Goal: Task Accomplishment & Management: Use online tool/utility

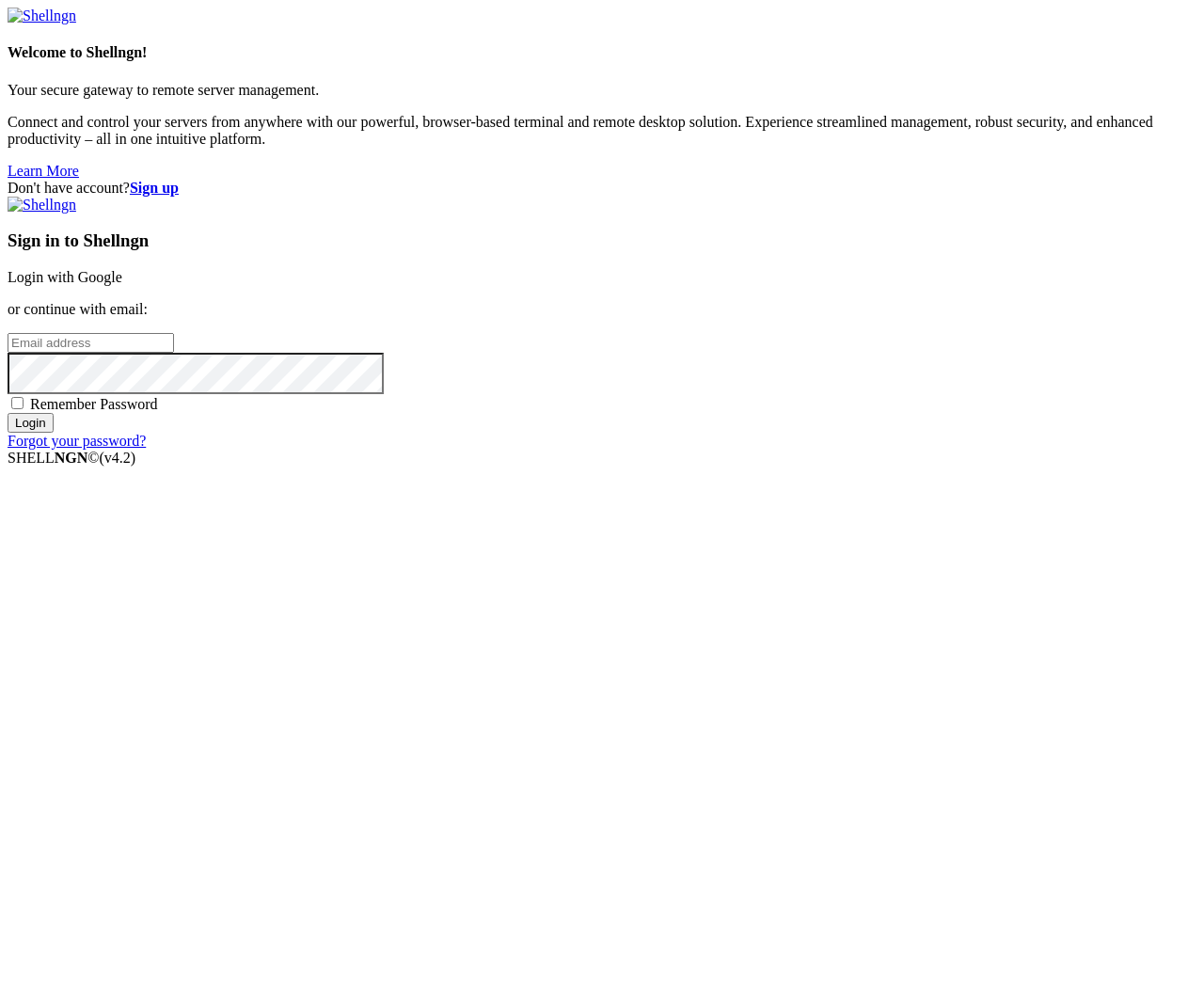
click at [175, 353] on input "email" at bounding box center [91, 343] width 167 height 20
click at [1036, 450] on div "Don't have account? Sign up Sign in to Shellngn Login with Google or continue w…" at bounding box center [602, 315] width 1189 height 270
click at [175, 353] on input "email" at bounding box center [91, 343] width 167 height 20
paste input "[EMAIL_ADDRESS][DOMAIN_NAME]"
type input "[EMAIL_ADDRESS][DOMAIN_NAME]"
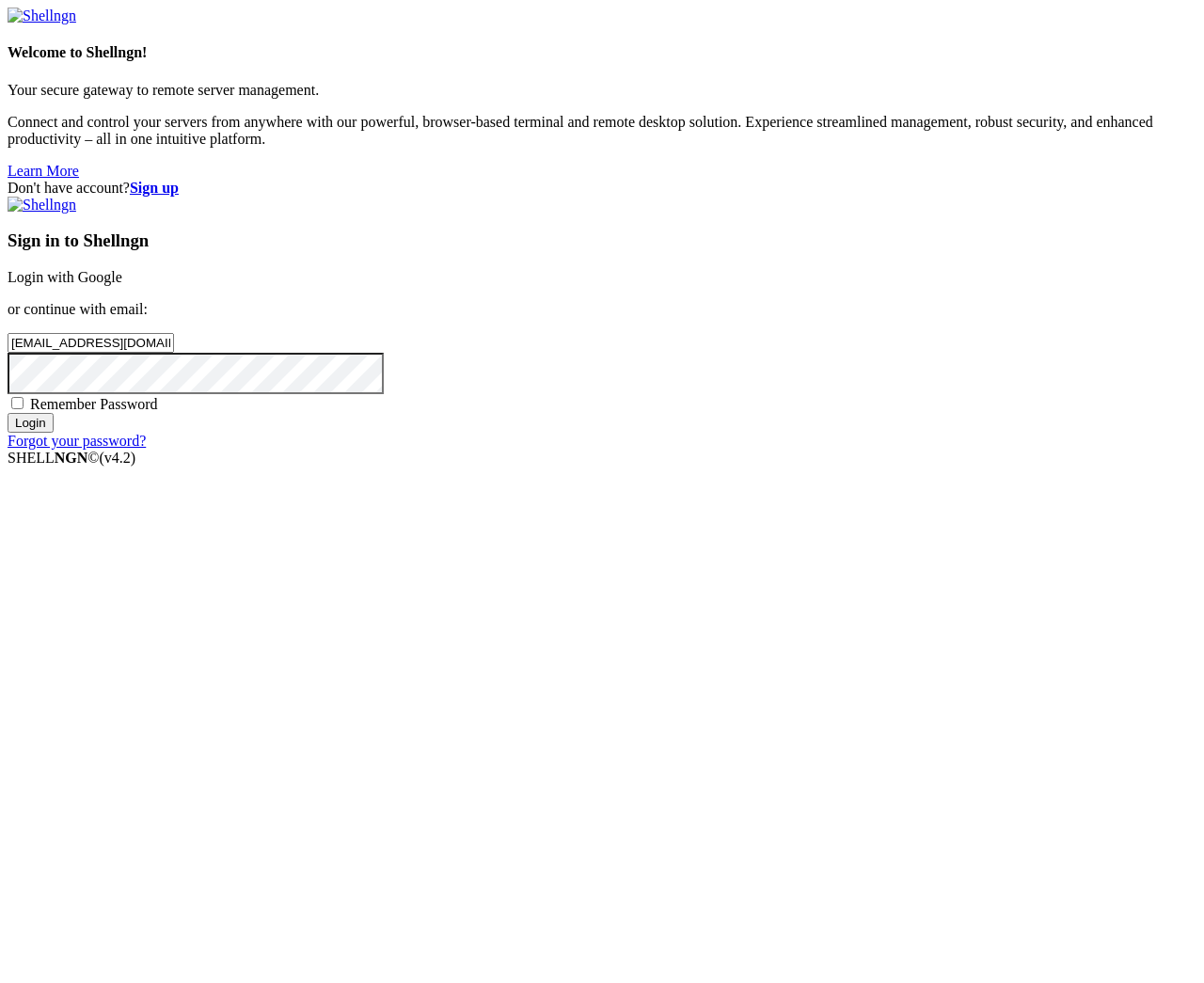
click at [8, 413] on input "Login" at bounding box center [31, 423] width 46 height 20
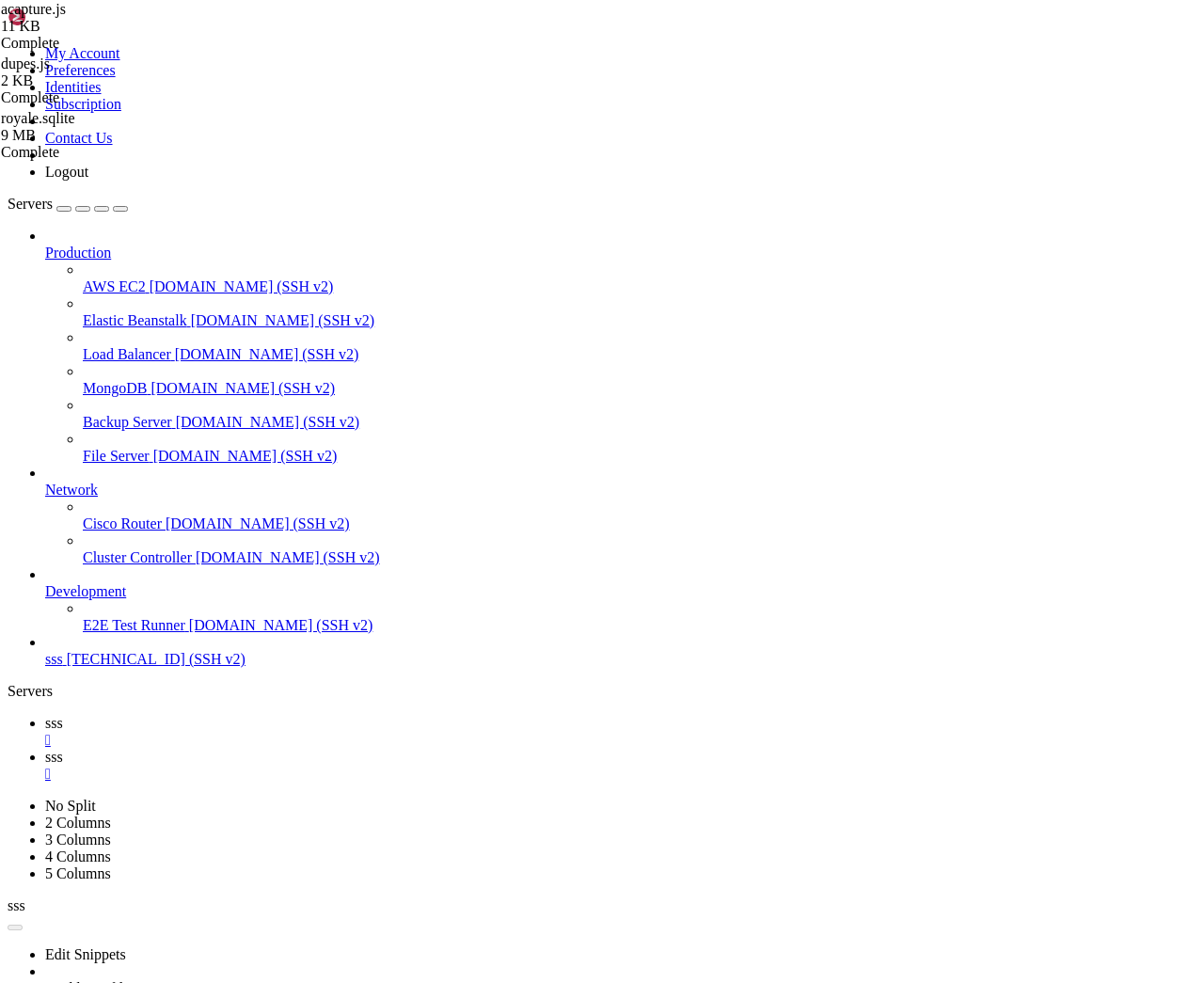
scroll to position [7692, 0]
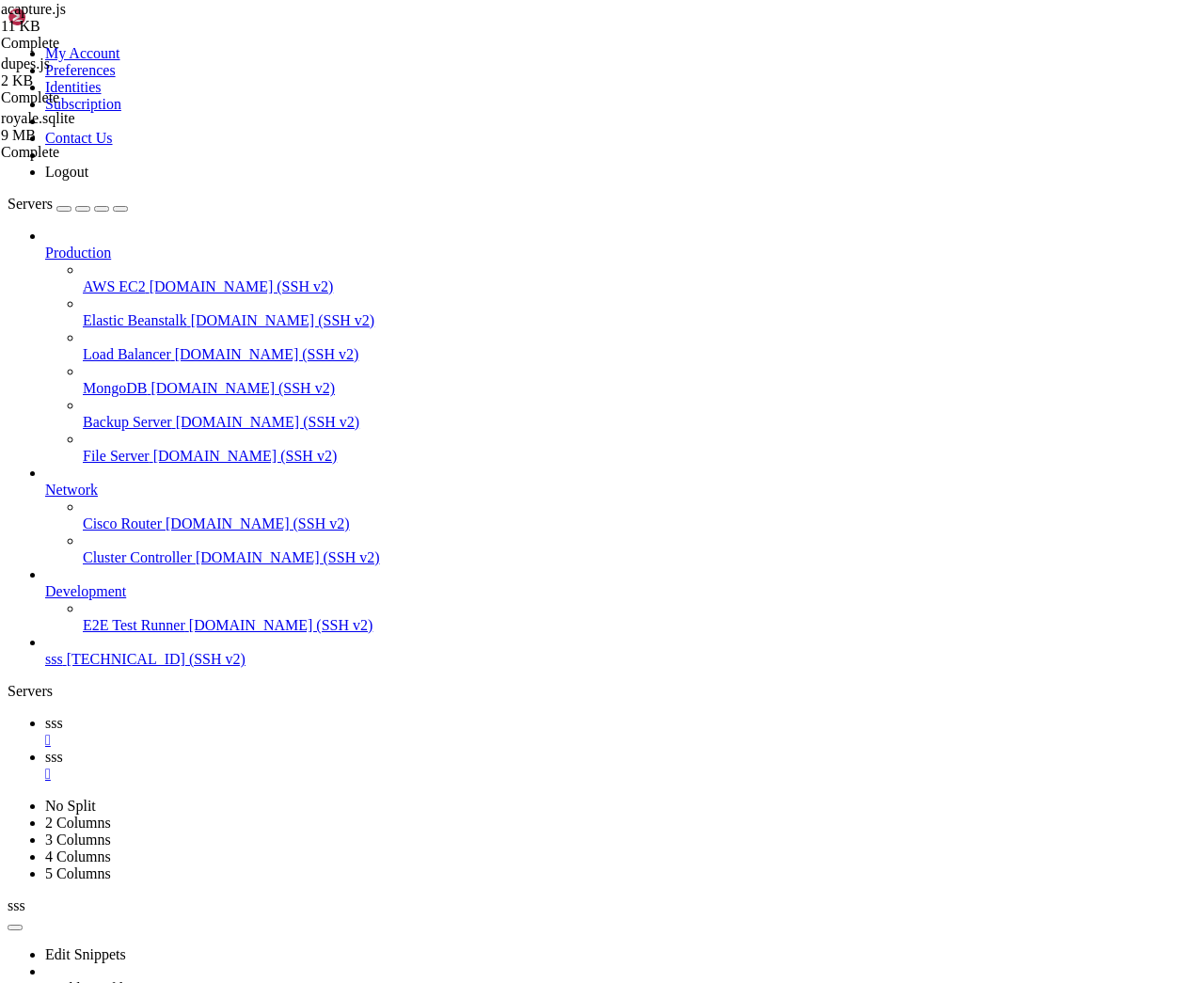
click at [63, 749] on span "sss" at bounding box center [54, 757] width 18 height 16
type input "/home/ubuntu/nodejs"
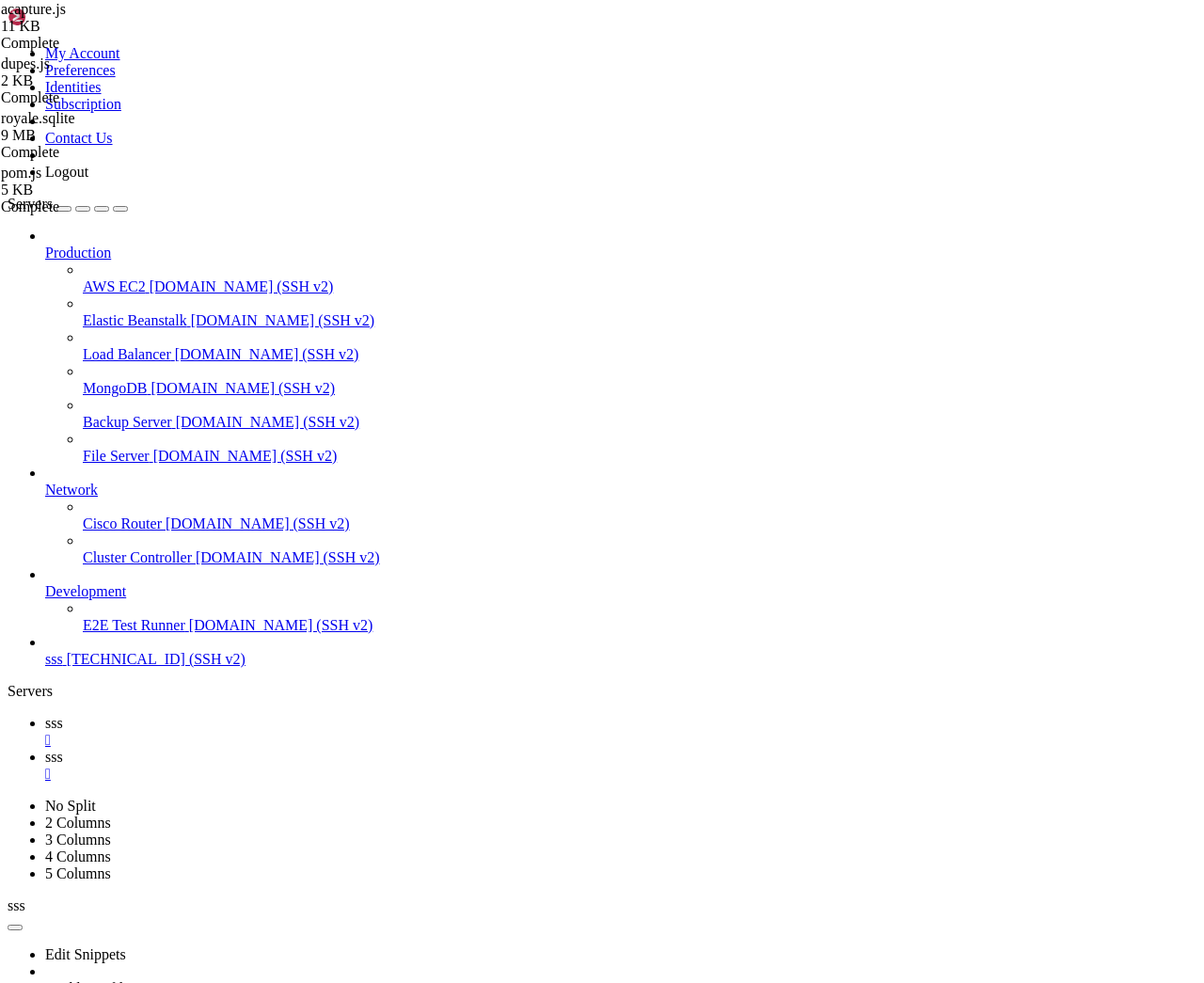
click at [913, 913] on icon at bounding box center [913, 913] width 0 height 0
click at [115, 667] on span "[TECHNICAL_ID] (SSH v2)" at bounding box center [156, 659] width 178 height 16
click at [45, 715] on icon at bounding box center [45, 723] width 0 height 16
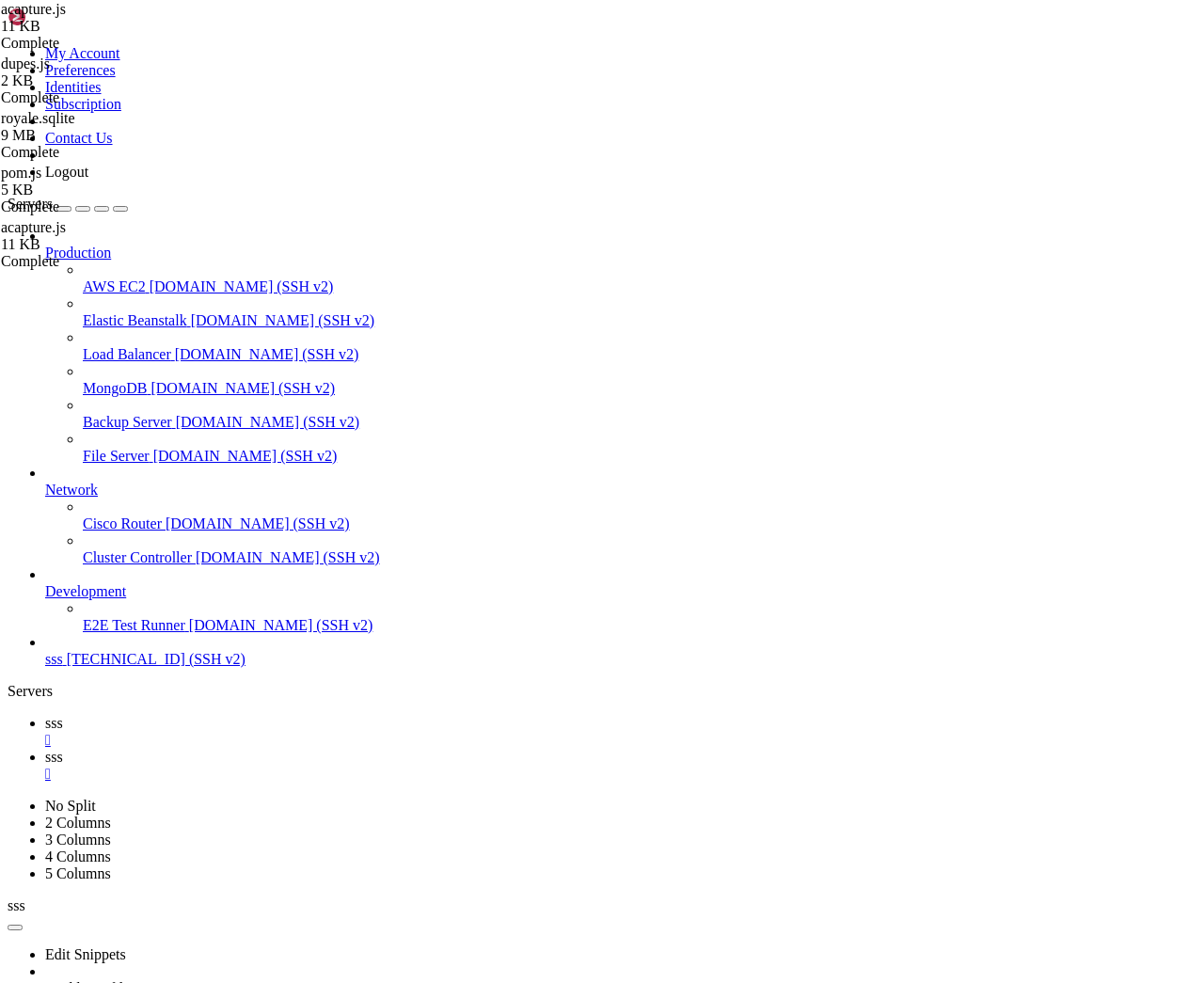
scroll to position [14618, 0]
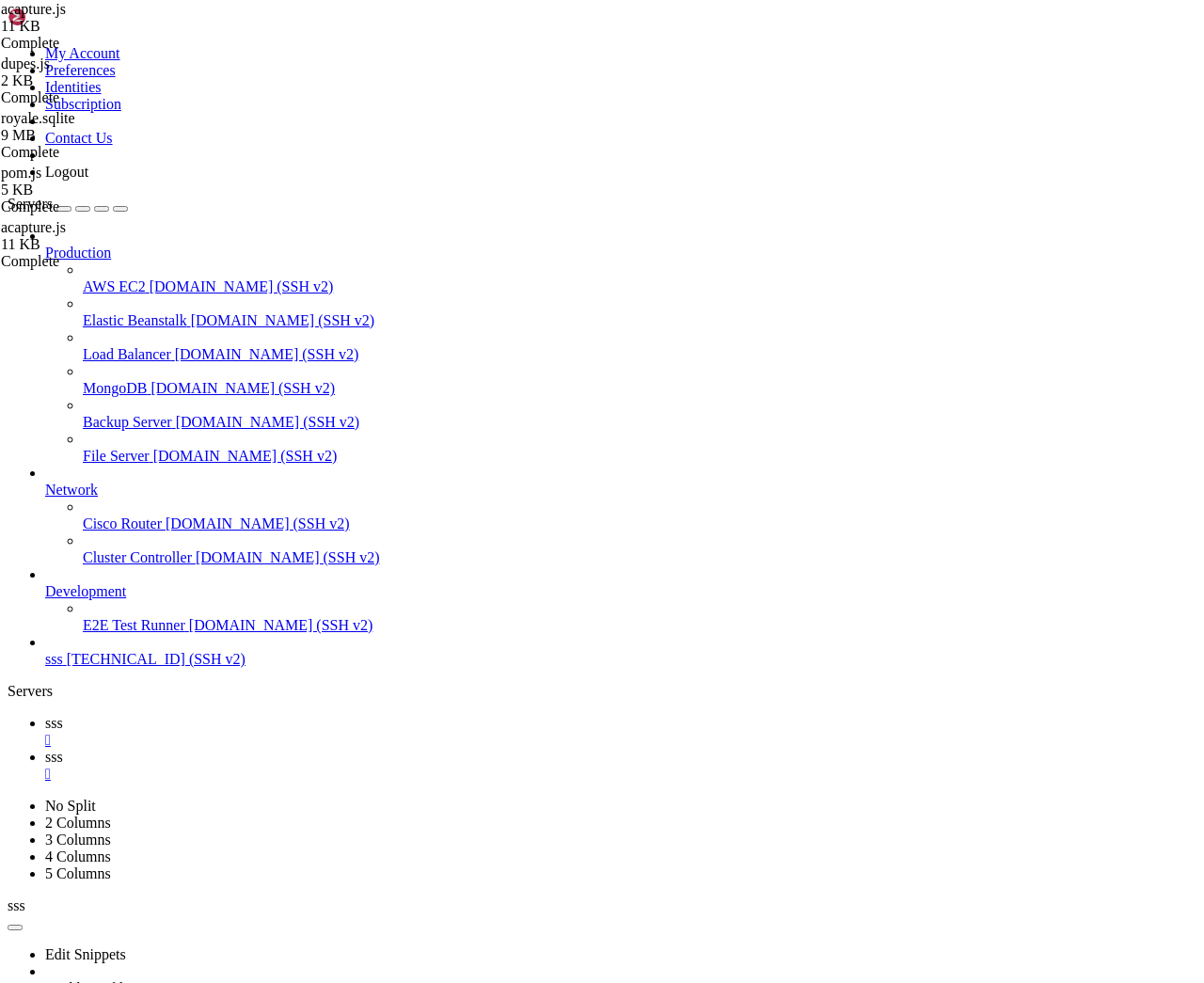
drag, startPoint x: 504, startPoint y: 1910, endPoint x: 17, endPoint y: 1833, distance: 493.0
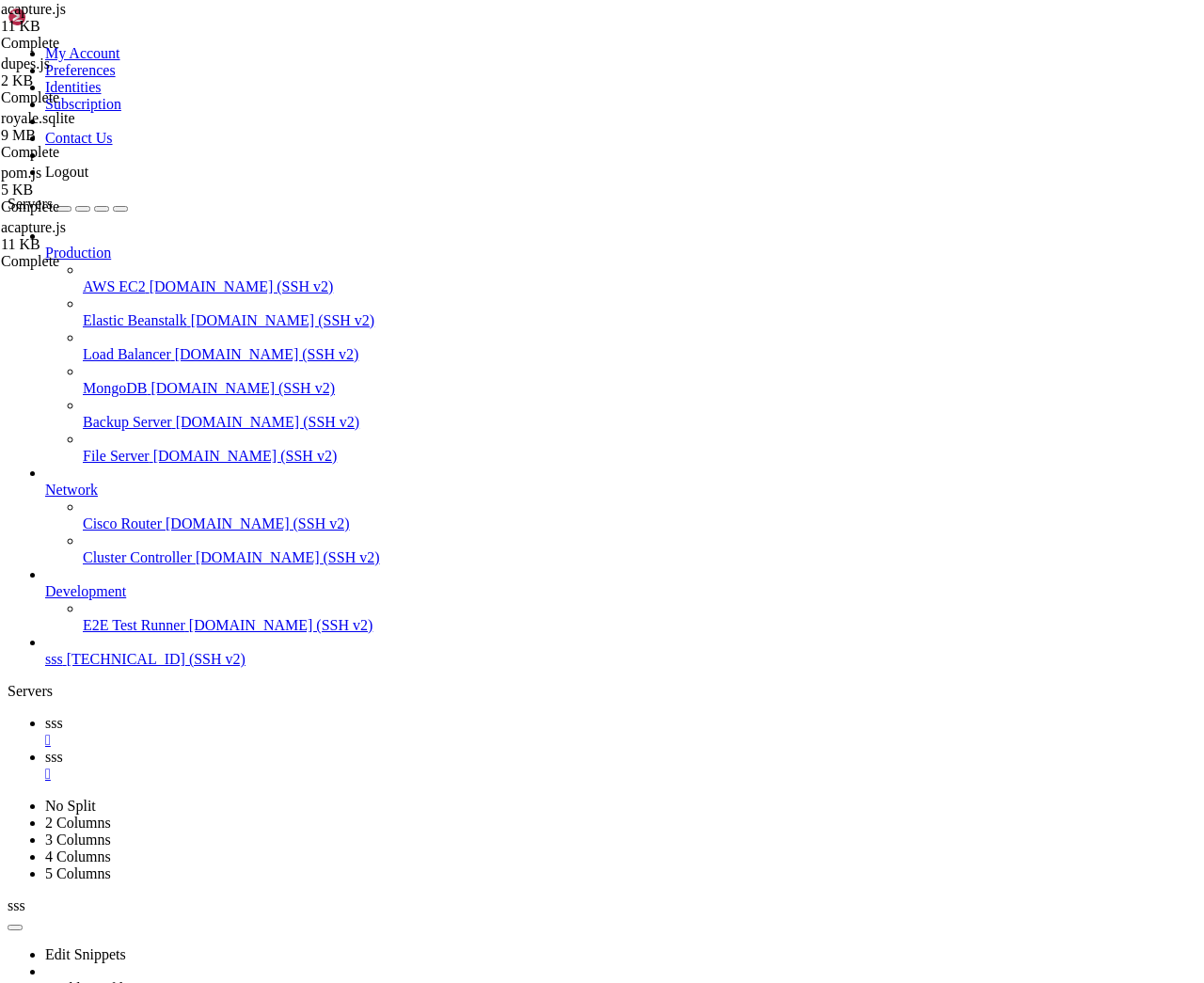
drag, startPoint x: 562, startPoint y: 1896, endPoint x: 29, endPoint y: 1662, distance: 582.1
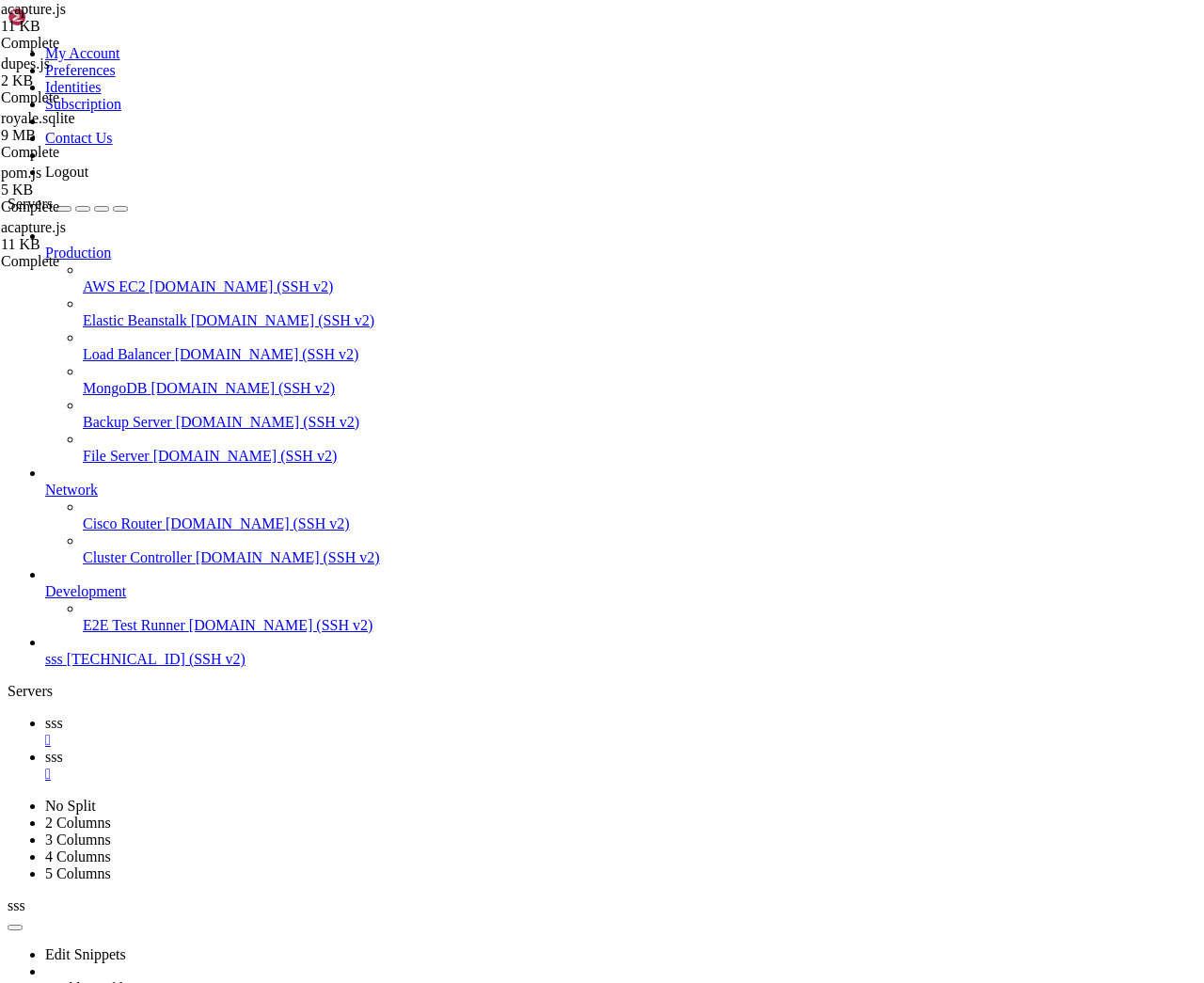
scroll to position [17880, 0]
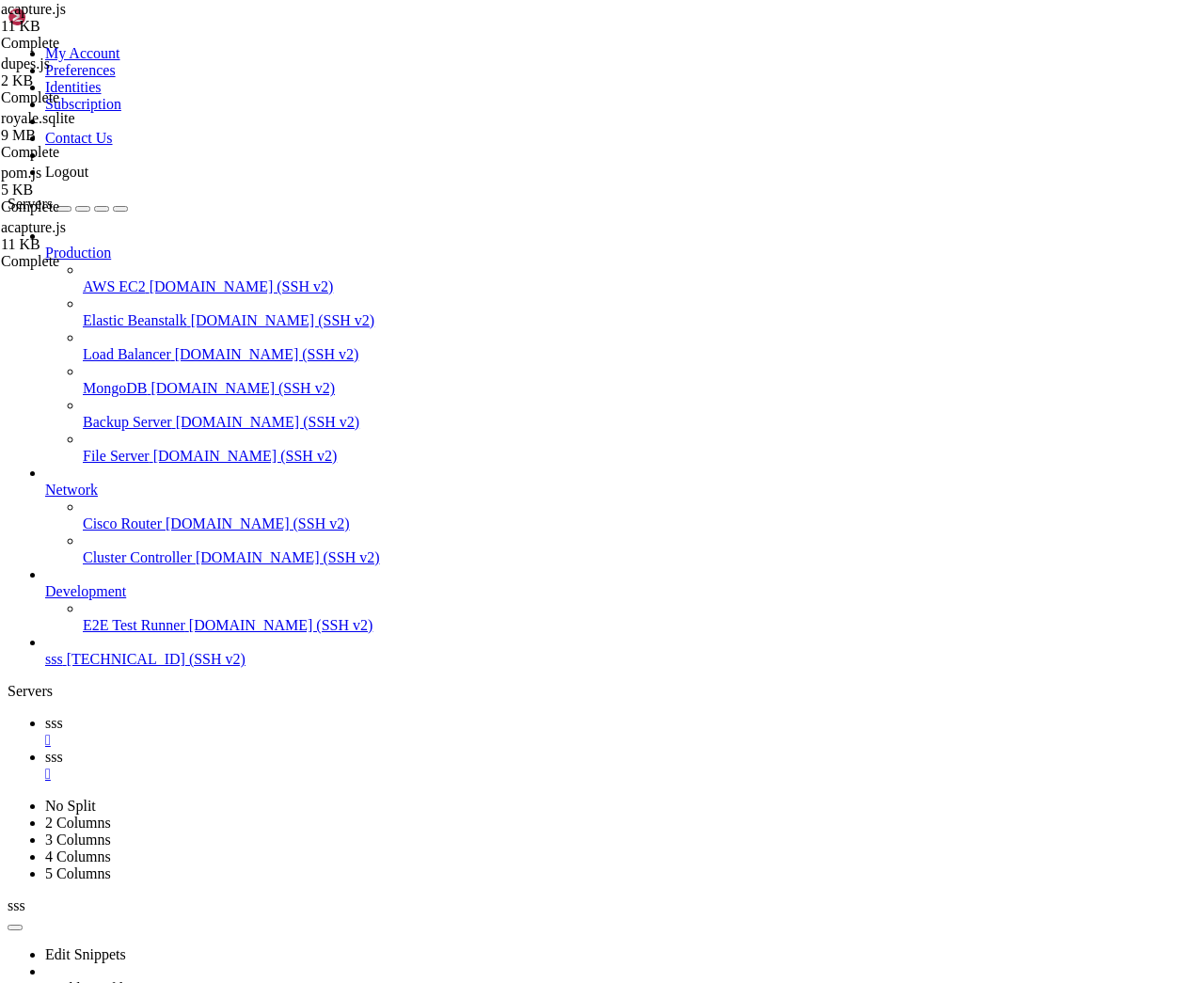
drag, startPoint x: 205, startPoint y: 1917, endPoint x: 23, endPoint y: 1875, distance: 186.8
